Goal: Register for event/course

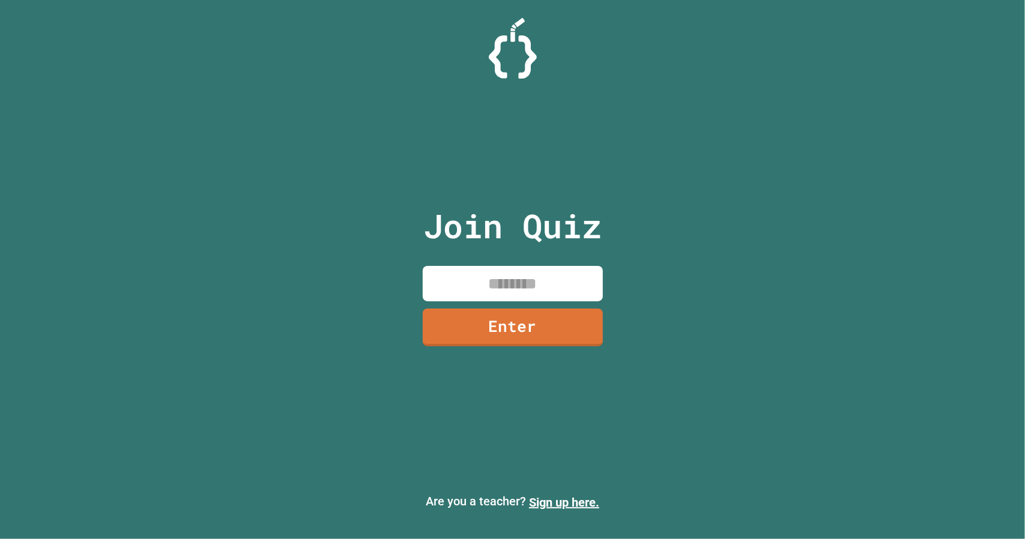
click at [468, 228] on p "Join Quiz" at bounding box center [512, 226] width 178 height 50
click at [510, 324] on link "Enter" at bounding box center [512, 327] width 178 height 40
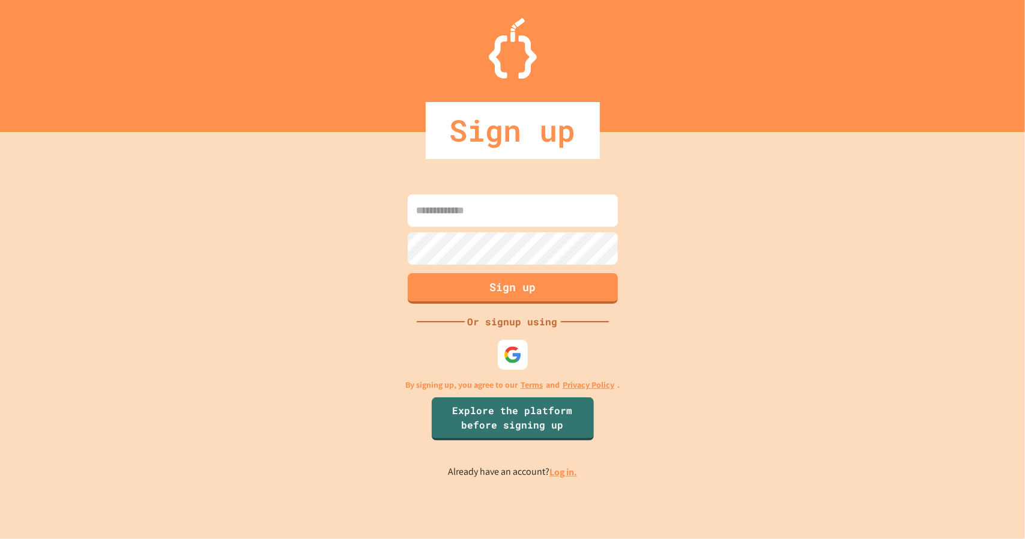
click at [690, 163] on div "Sign up Or signup using By signing up, you agree to our Terms and Privacy Polic…" at bounding box center [512, 335] width 1025 height 407
click at [456, 215] on input at bounding box center [513, 211] width 210 height 32
type input "**********"
click at [499, 279] on button "Sign up" at bounding box center [512, 286] width 214 height 31
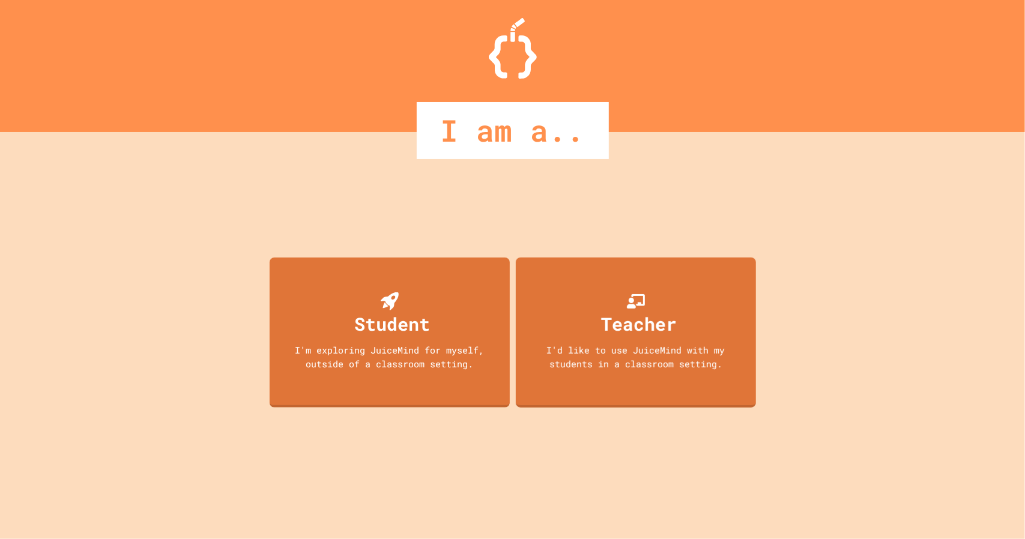
click at [395, 140] on div "I am a.." at bounding box center [512, 130] width 1025 height 57
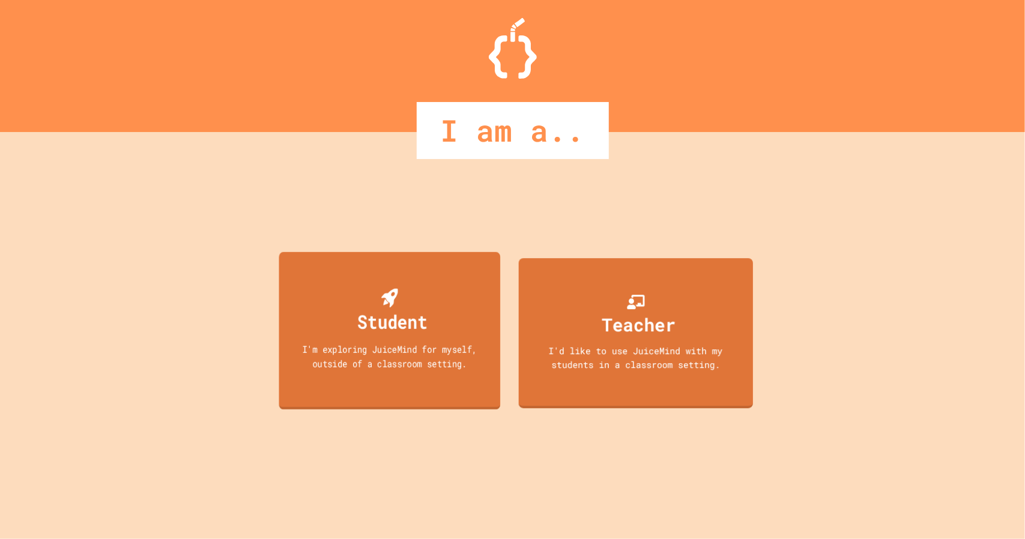
click at [322, 326] on div "Student I'm exploring JuiceMind for myself, outside of a classroom setting." at bounding box center [390, 330] width 222 height 157
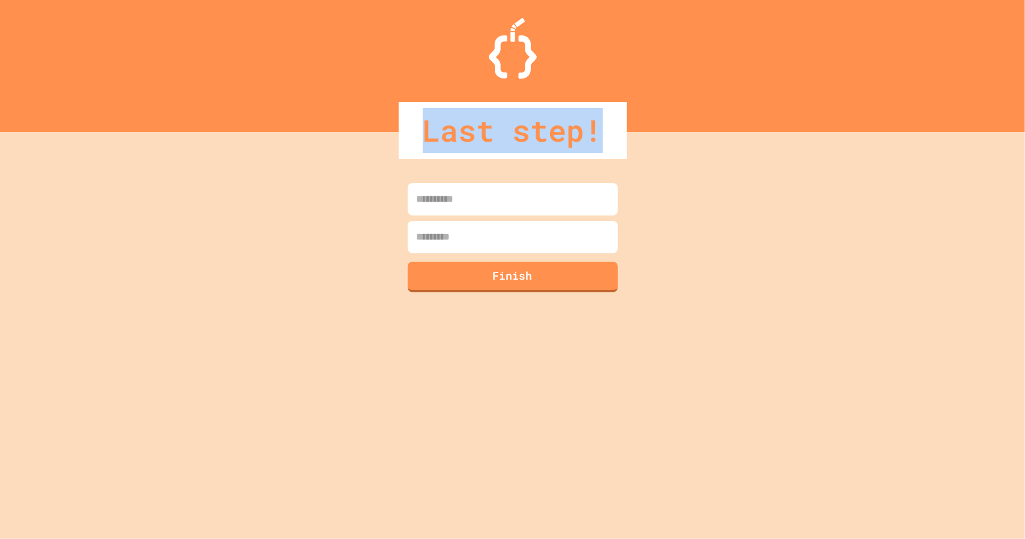
drag, startPoint x: 408, startPoint y: 131, endPoint x: 641, endPoint y: 157, distance: 234.3
click at [641, 157] on div "Last step!" at bounding box center [512, 130] width 1025 height 57
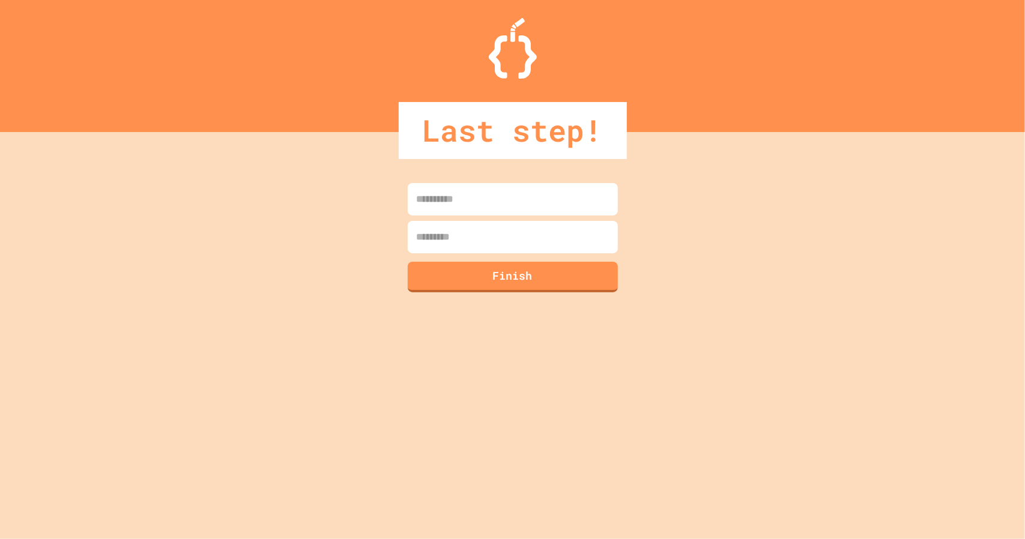
click at [641, 157] on div "Last step!" at bounding box center [512, 130] width 1025 height 57
click at [498, 276] on button "Finish" at bounding box center [512, 275] width 214 height 31
click at [481, 201] on input at bounding box center [513, 199] width 210 height 32
type input "*******"
click at [472, 231] on input at bounding box center [513, 237] width 210 height 32
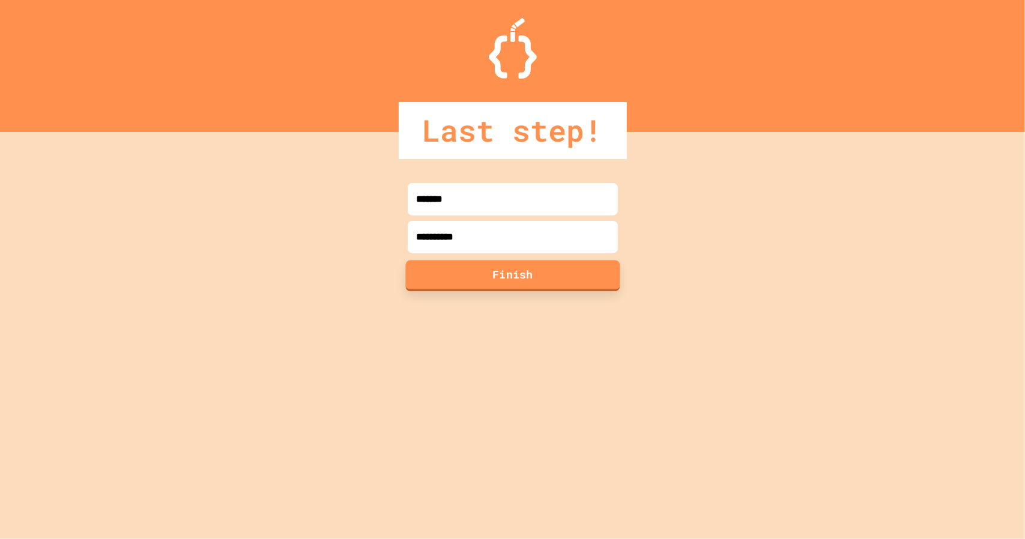
type input "**********"
click at [463, 274] on button "Finish" at bounding box center [512, 275] width 214 height 31
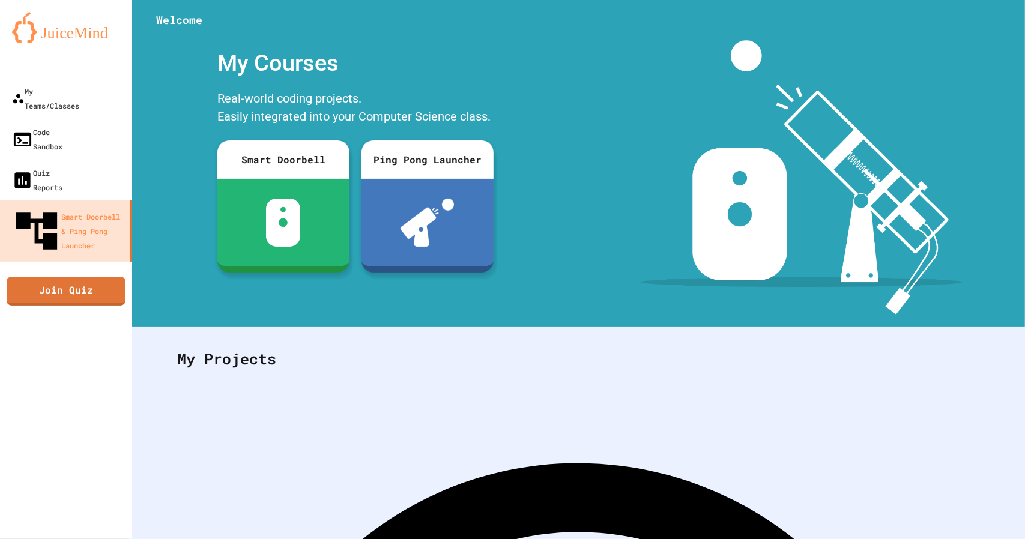
click at [463, 274] on div "Smart Doorbell Ping Pong Launcher" at bounding box center [355, 206] width 288 height 144
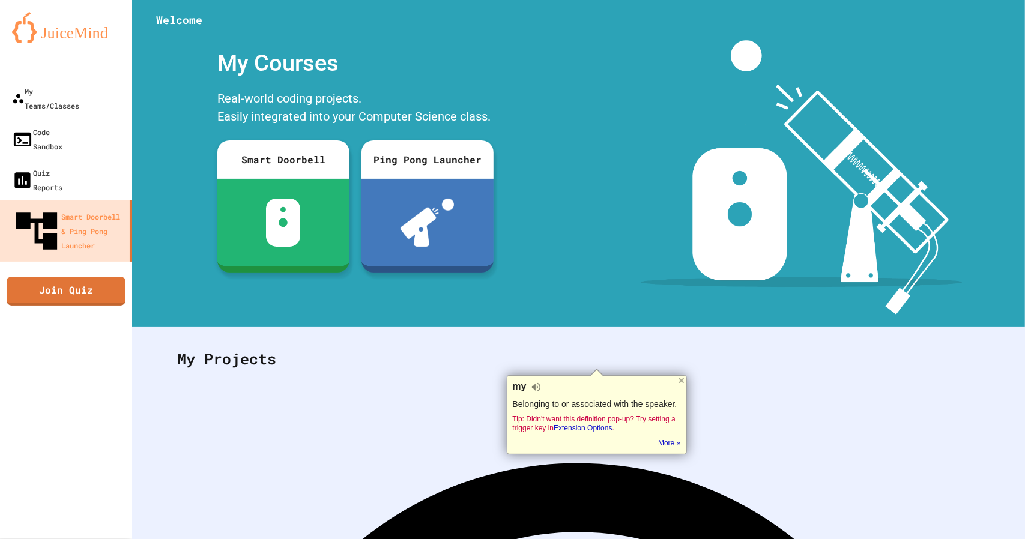
click at [989, 29] on icon "My Account" at bounding box center [989, 29] width 0 height 0
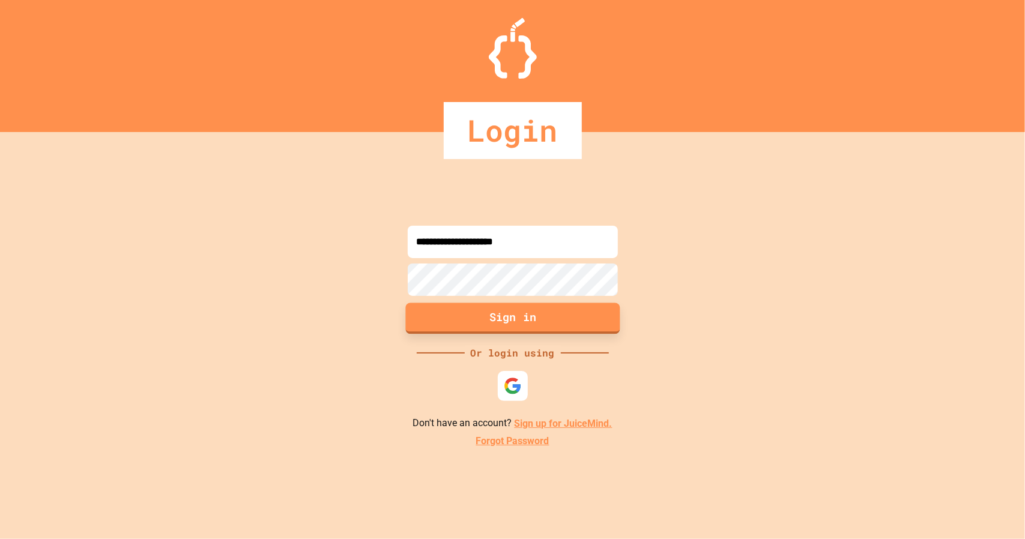
click at [509, 316] on button "Sign in" at bounding box center [512, 318] width 214 height 31
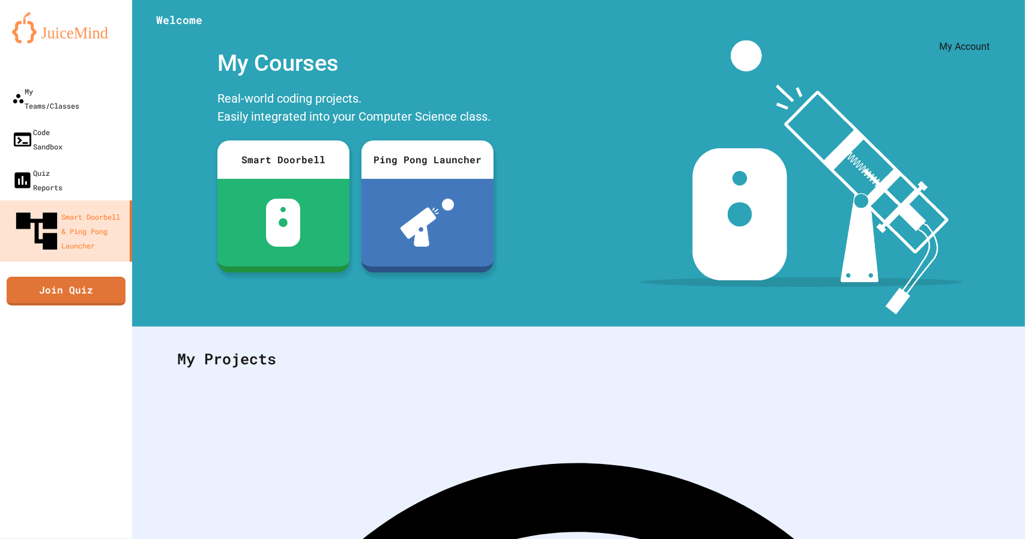
click at [989, 29] on icon "My Account" at bounding box center [989, 29] width 0 height 0
click at [506, 539] on div at bounding box center [512, 539] width 1025 height 0
click at [79, 87] on div "My Teams/Classes" at bounding box center [45, 98] width 68 height 29
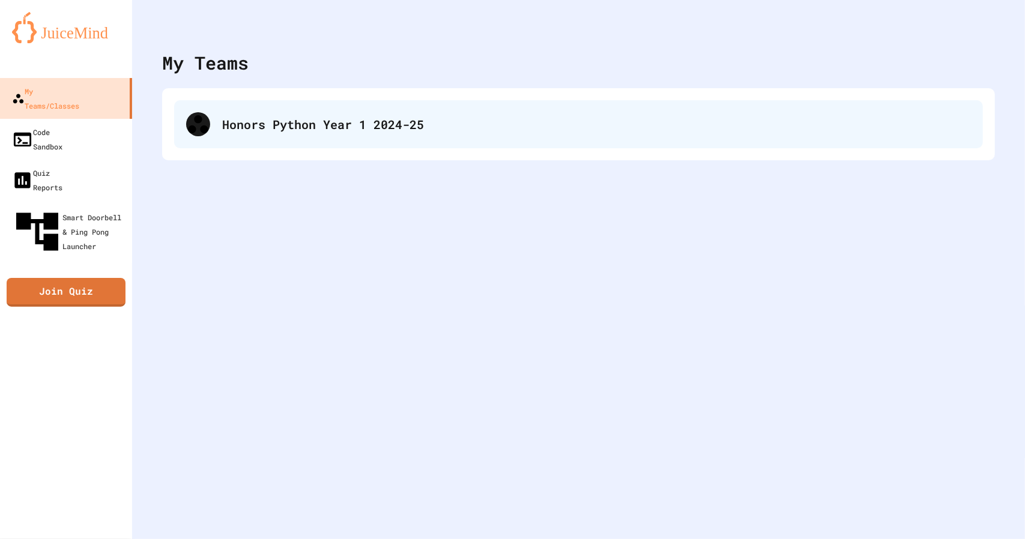
click at [300, 104] on div "Honors Python Year 1 2024-25" at bounding box center [578, 124] width 809 height 48
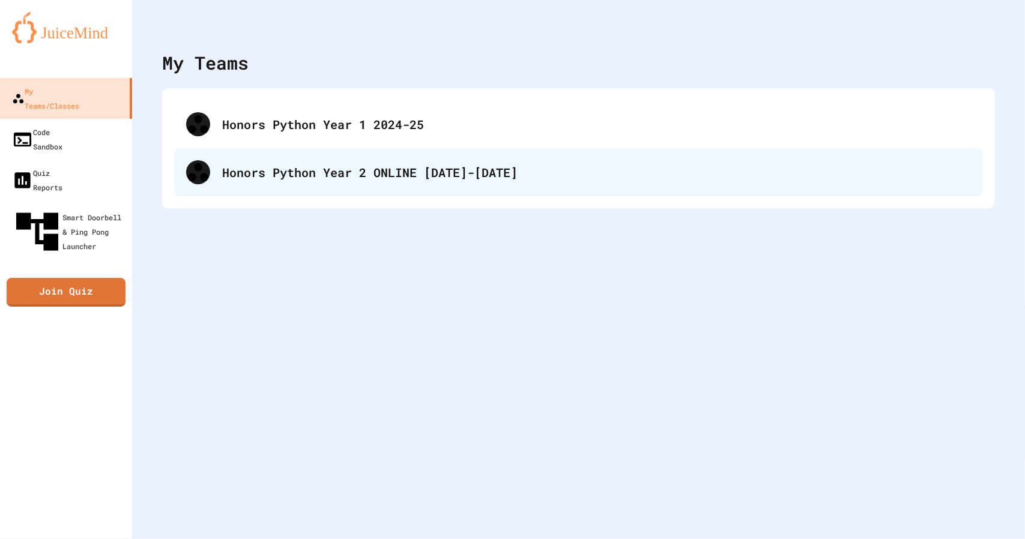
click at [314, 188] on div "Honors Python Year 2 ONLINE [DATE]-[DATE]" at bounding box center [578, 172] width 809 height 48
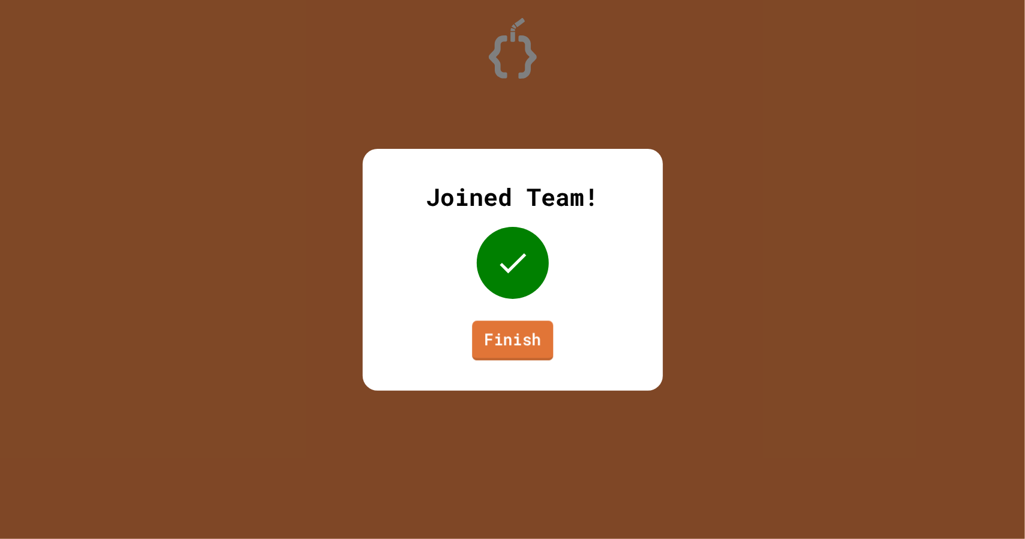
click at [517, 330] on link "Finish" at bounding box center [512, 341] width 81 height 40
